Goal: Task Accomplishment & Management: Complete application form

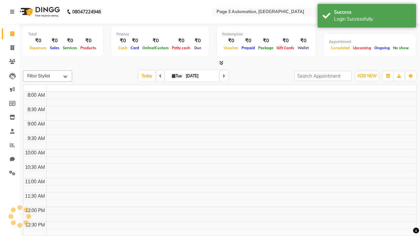
select select "en"
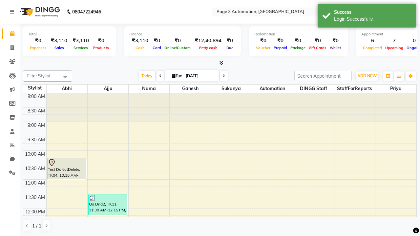
click at [13, 12] on icon at bounding box center [12, 12] width 4 height 5
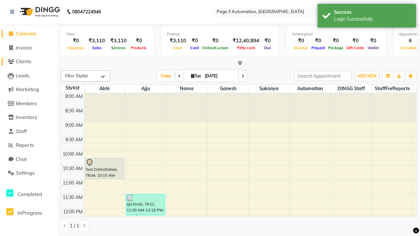
click at [29, 62] on span "Clients" at bounding box center [23, 61] width 15 height 6
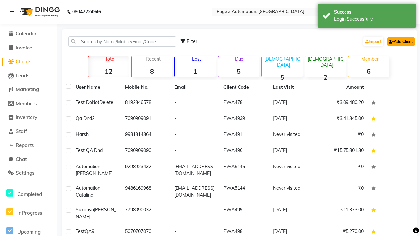
click at [400, 41] on link "Add Client" at bounding box center [401, 41] width 28 height 9
select select "22"
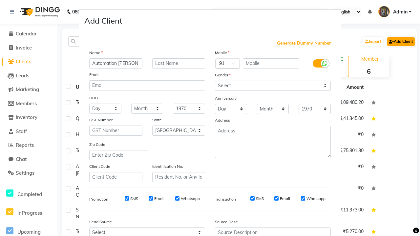
type input "Automation [PERSON_NAME]"
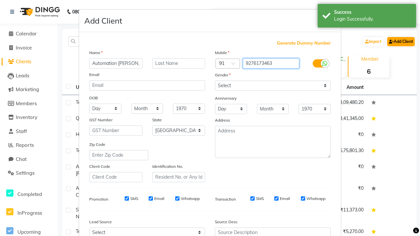
type input "9276173463"
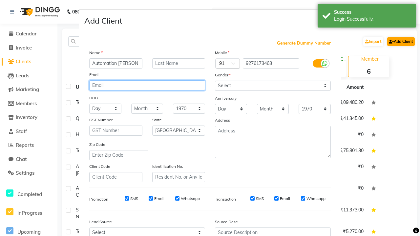
type input "[EMAIL_ADDRESS][DOMAIN_NAME]"
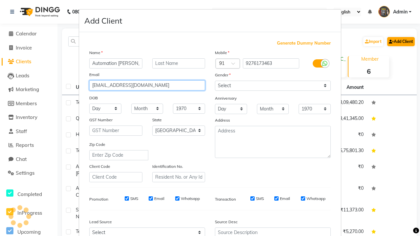
select select "[DEMOGRAPHIC_DATA]"
type input "[EMAIL_ADDRESS][DOMAIN_NAME]"
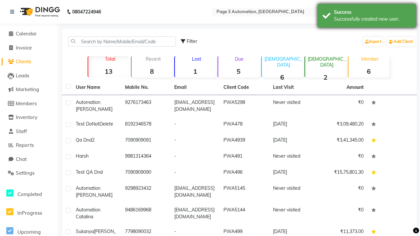
click at [366, 17] on div "Successfully created new user." at bounding box center [372, 19] width 77 height 7
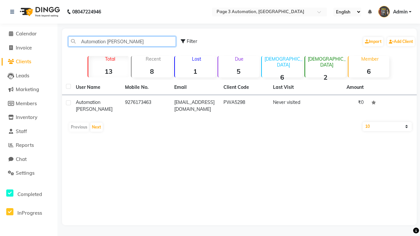
type input "Automation [PERSON_NAME]"
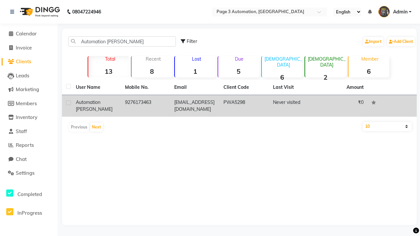
click at [239, 106] on td "PWA5298" at bounding box center [243, 106] width 49 height 22
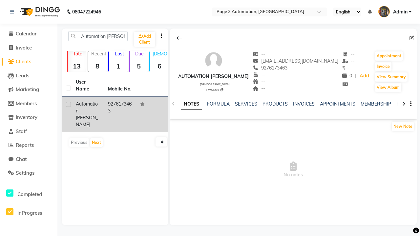
click at [191, 104] on link "NOTES" at bounding box center [191, 104] width 21 height 12
click at [246, 104] on link "SERVICES" at bounding box center [246, 104] width 22 height 6
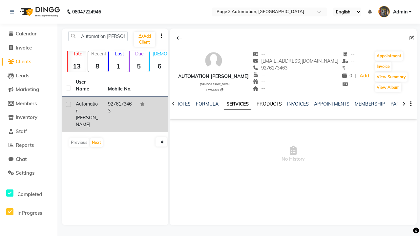
click at [256, 104] on link "PRODUCTS" at bounding box center [268, 104] width 25 height 6
click at [204, 104] on link "INVOICES" at bounding box center [215, 104] width 22 height 6
click at [200, 104] on link "APPOINTMENTS" at bounding box center [217, 104] width 35 height 6
click at [215, 104] on link "MEMBERSHIP" at bounding box center [230, 104] width 30 height 6
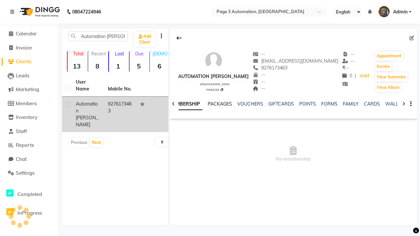
click at [208, 104] on link "PACKAGES" at bounding box center [219, 104] width 24 height 6
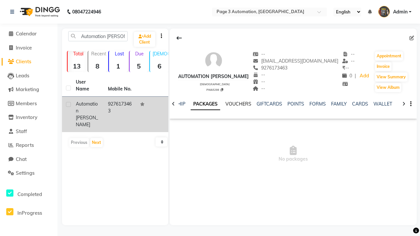
click at [238, 104] on link "VOUCHERS" at bounding box center [238, 104] width 26 height 6
click at [269, 104] on link "GIFTCARDS" at bounding box center [269, 104] width 26 height 6
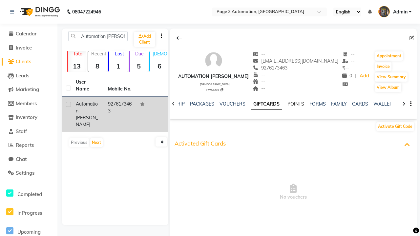
click at [295, 104] on link "POINTS" at bounding box center [295, 104] width 17 height 6
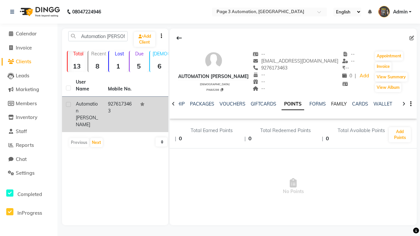
click at [339, 104] on link "FAMILY" at bounding box center [339, 104] width 16 height 6
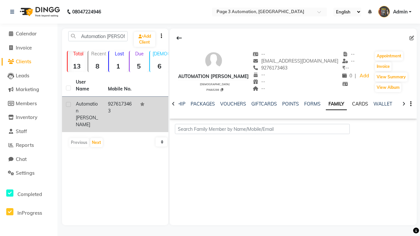
click at [360, 104] on link "CARDS" at bounding box center [360, 104] width 16 height 6
click at [382, 104] on link "WALLET" at bounding box center [382, 104] width 19 height 6
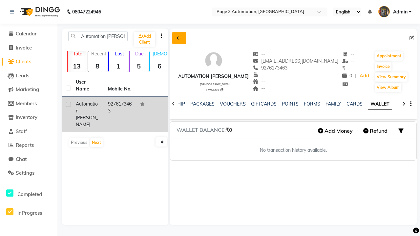
click at [179, 38] on icon at bounding box center [178, 37] width 5 height 5
